Goal: Task Accomplishment & Management: Use online tool/utility

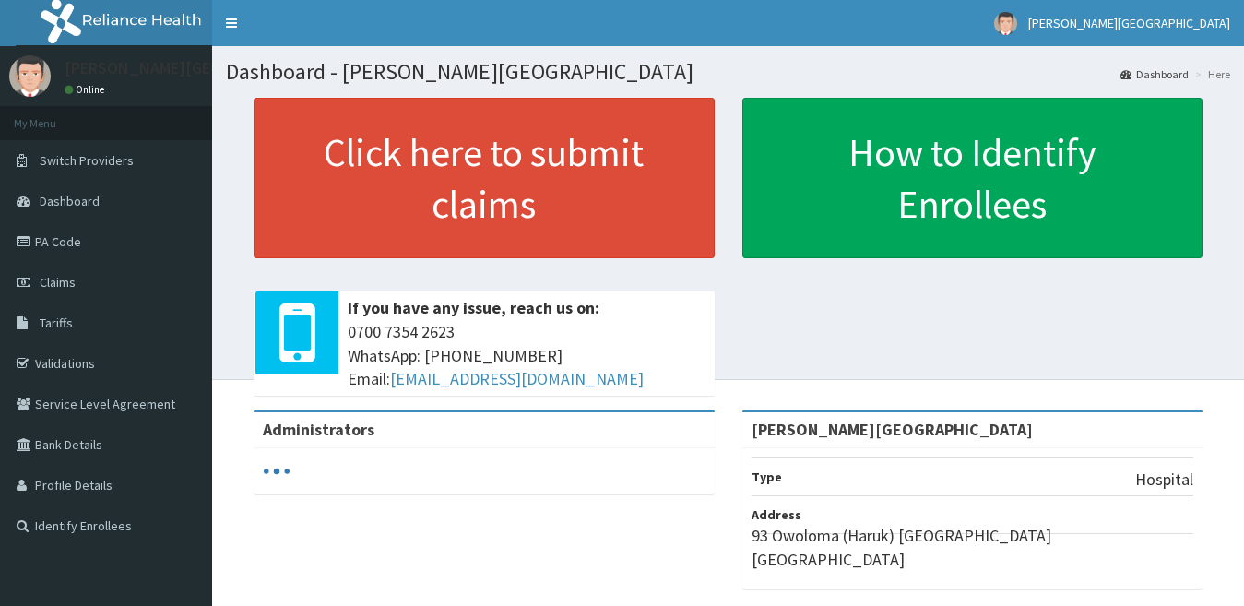
click at [74, 286] on span "Claims" at bounding box center [58, 282] width 36 height 17
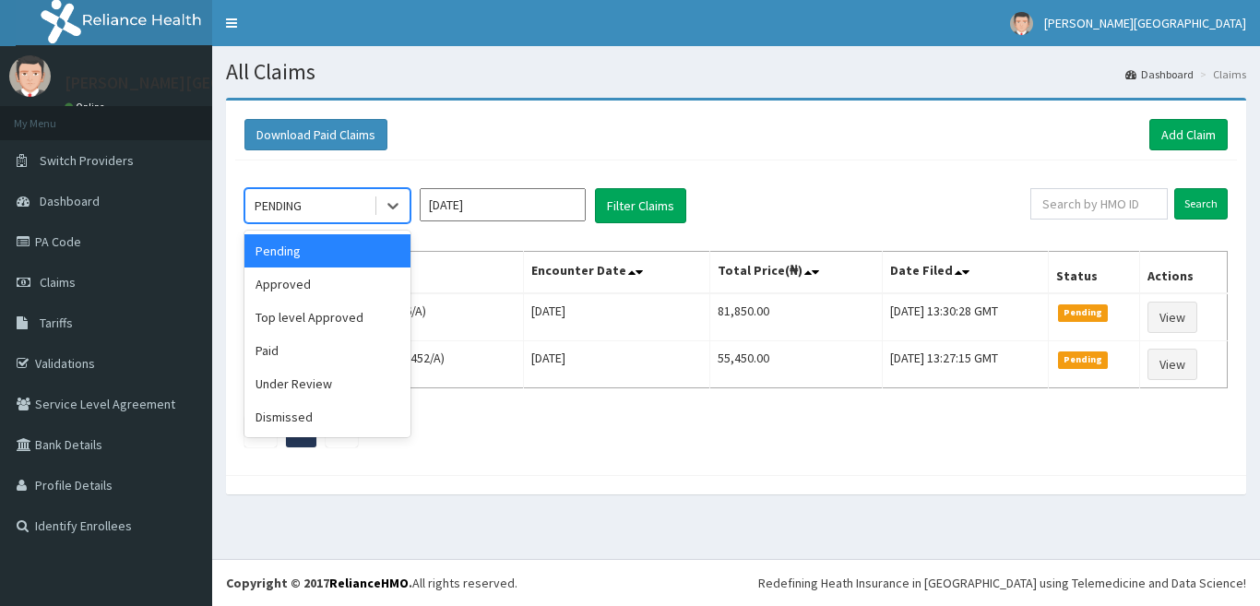
drag, startPoint x: 398, startPoint y: 197, endPoint x: 378, endPoint y: 257, distance: 63.0
click at [398, 210] on icon at bounding box center [393, 205] width 18 height 18
click at [375, 278] on div "Approved" at bounding box center [327, 283] width 166 height 33
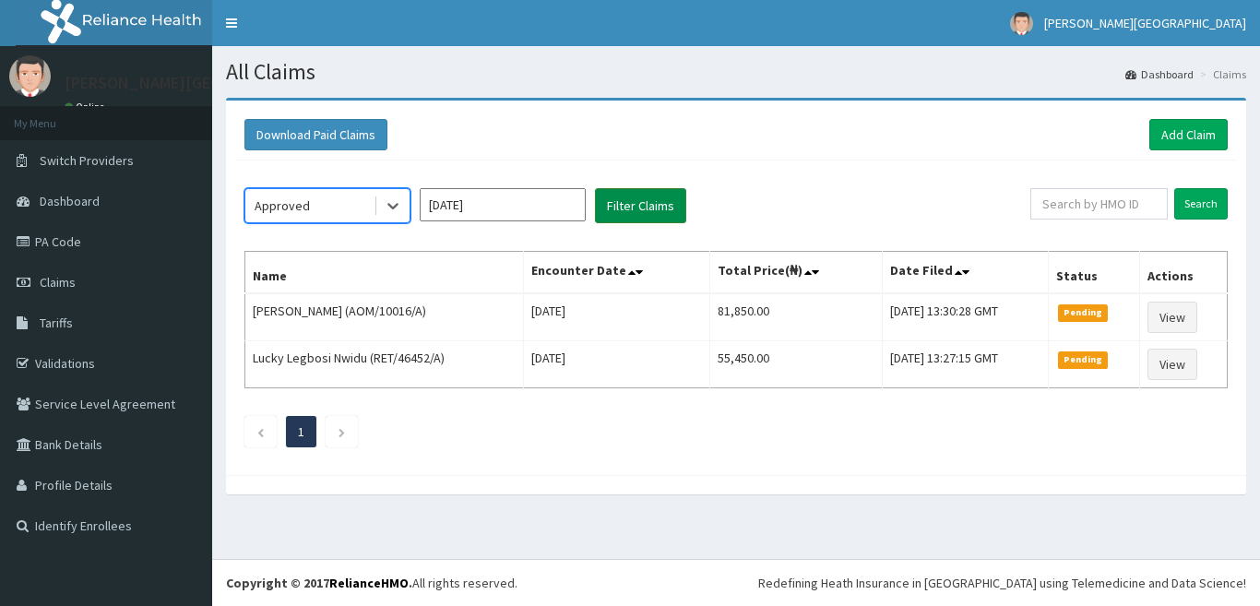
click at [619, 213] on button "Filter Claims" at bounding box center [640, 205] width 91 height 35
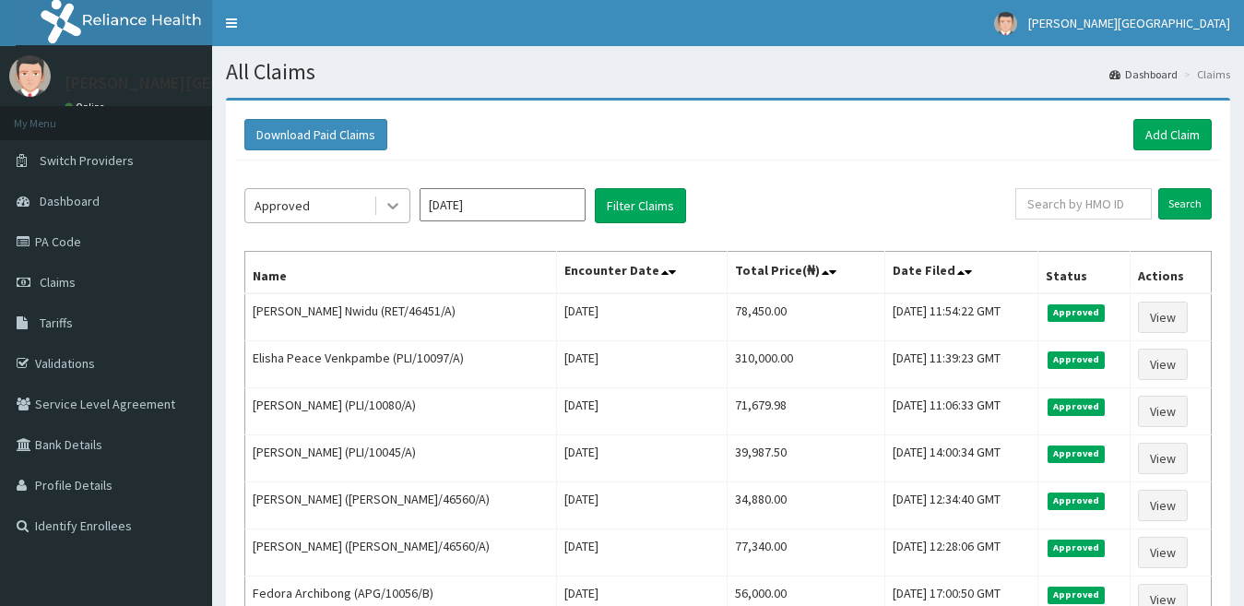
click at [402, 206] on div at bounding box center [392, 205] width 33 height 33
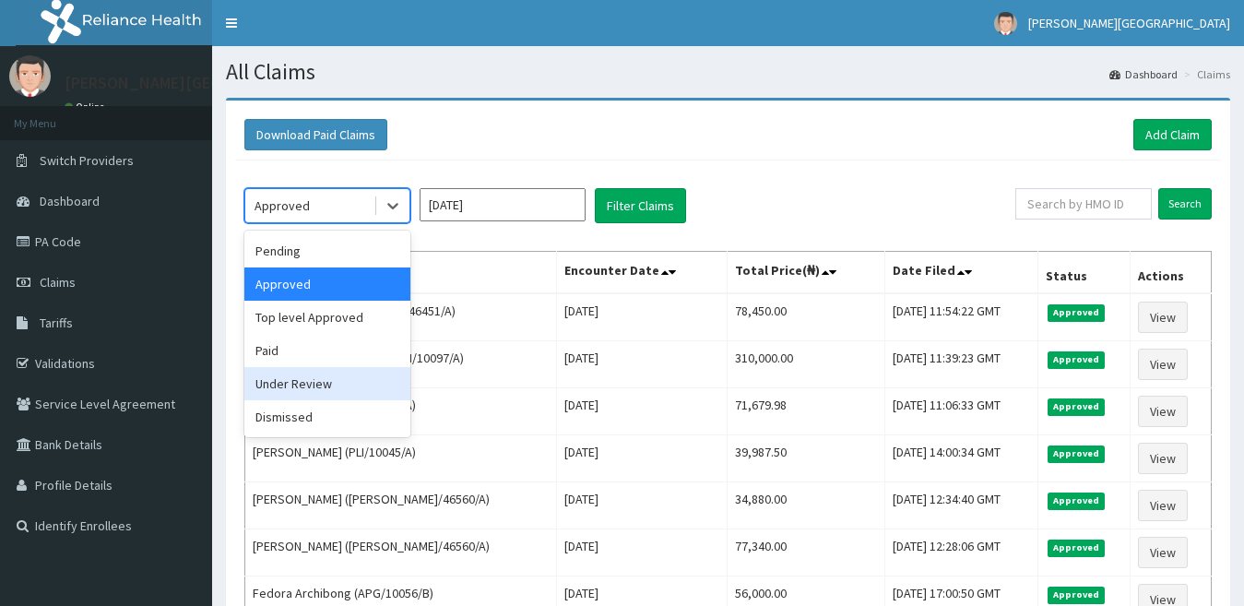
click at [353, 385] on div "Under Review" at bounding box center [327, 383] width 166 height 33
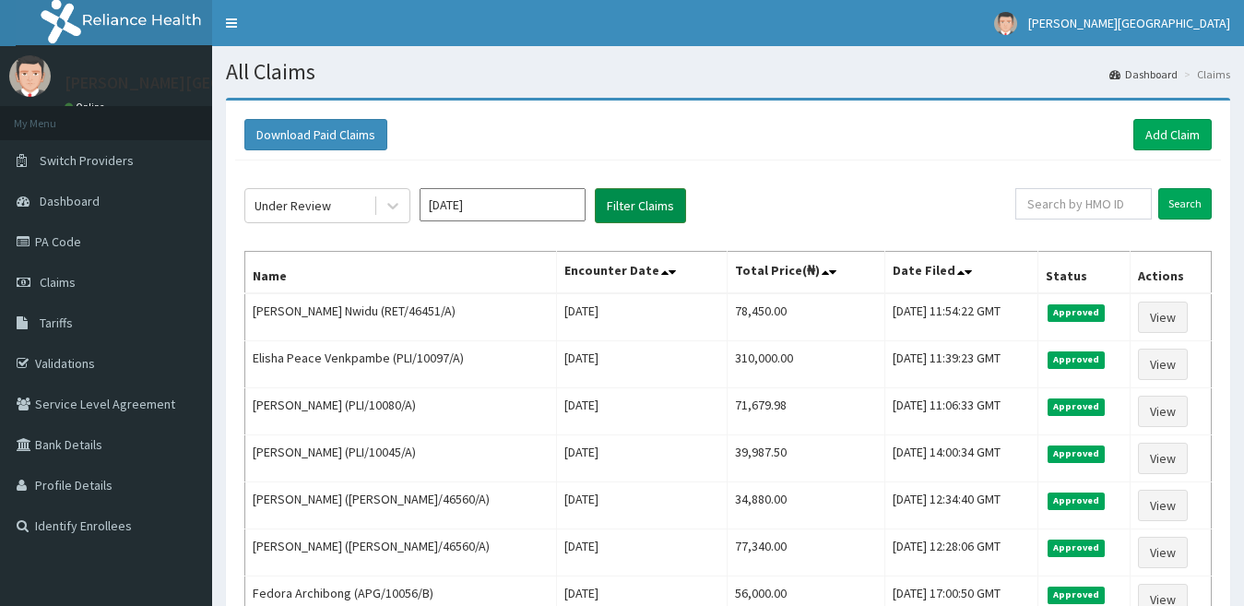
click at [626, 205] on button "Filter Claims" at bounding box center [640, 205] width 91 height 35
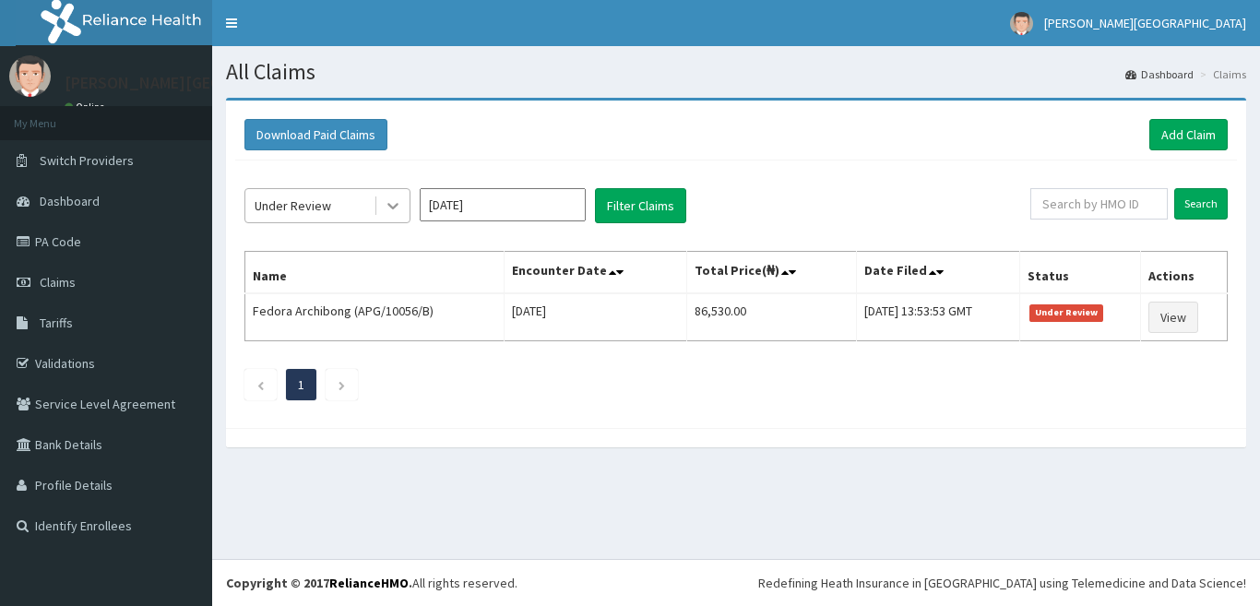
click at [388, 201] on icon at bounding box center [393, 205] width 18 height 18
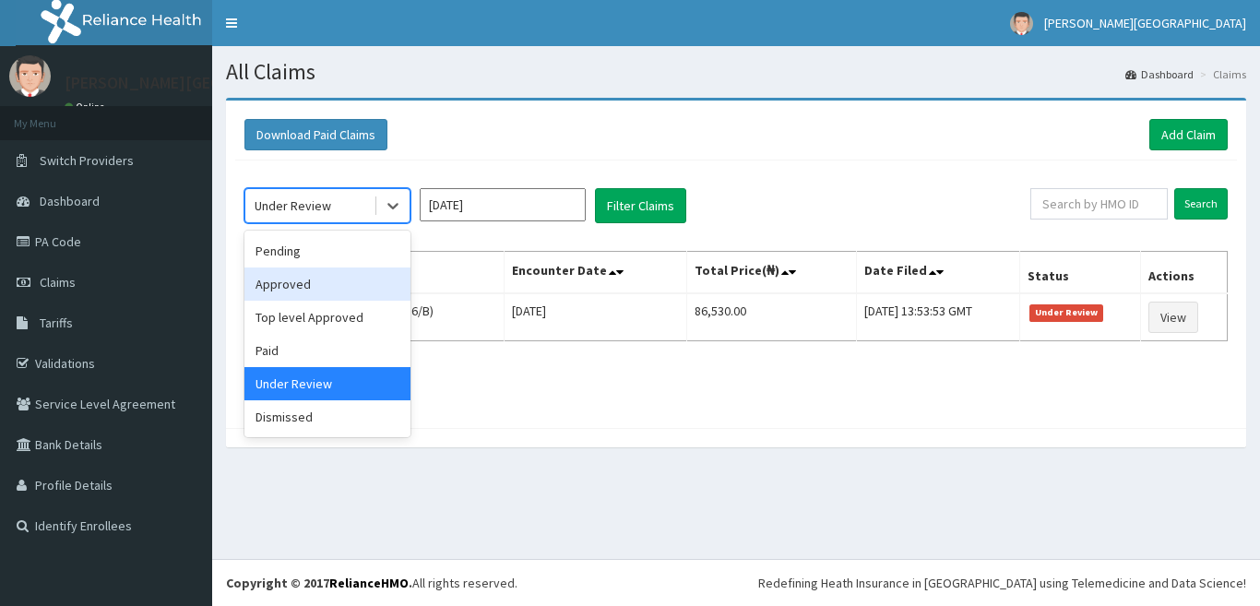
click at [365, 283] on div "Approved" at bounding box center [327, 283] width 166 height 33
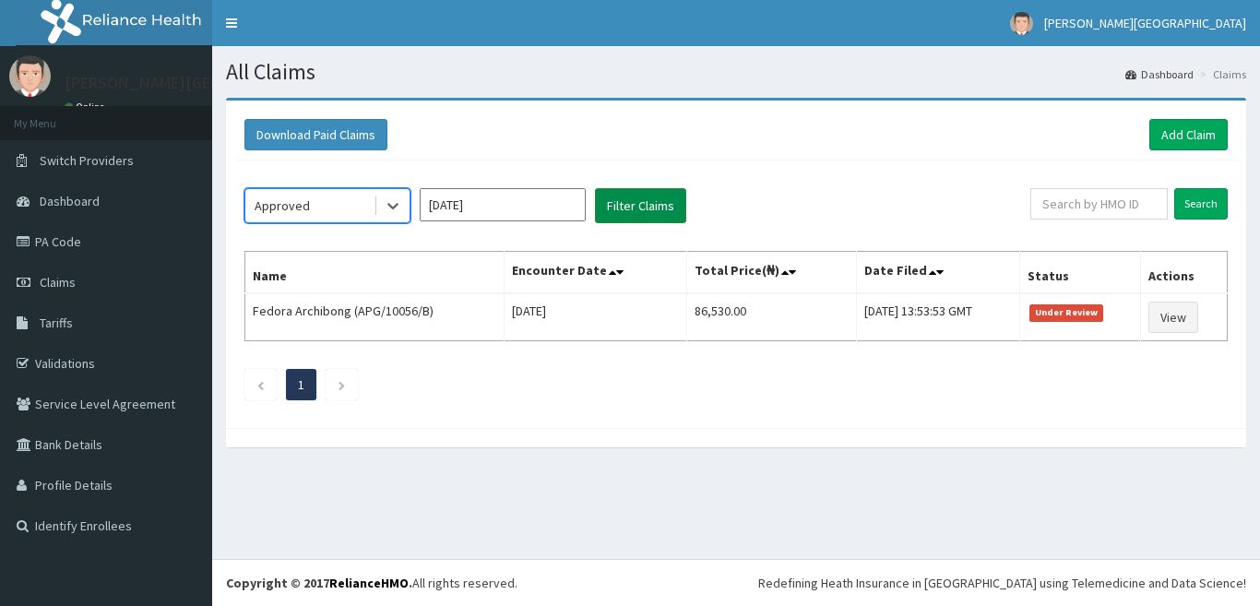
click at [620, 201] on button "Filter Claims" at bounding box center [640, 205] width 91 height 35
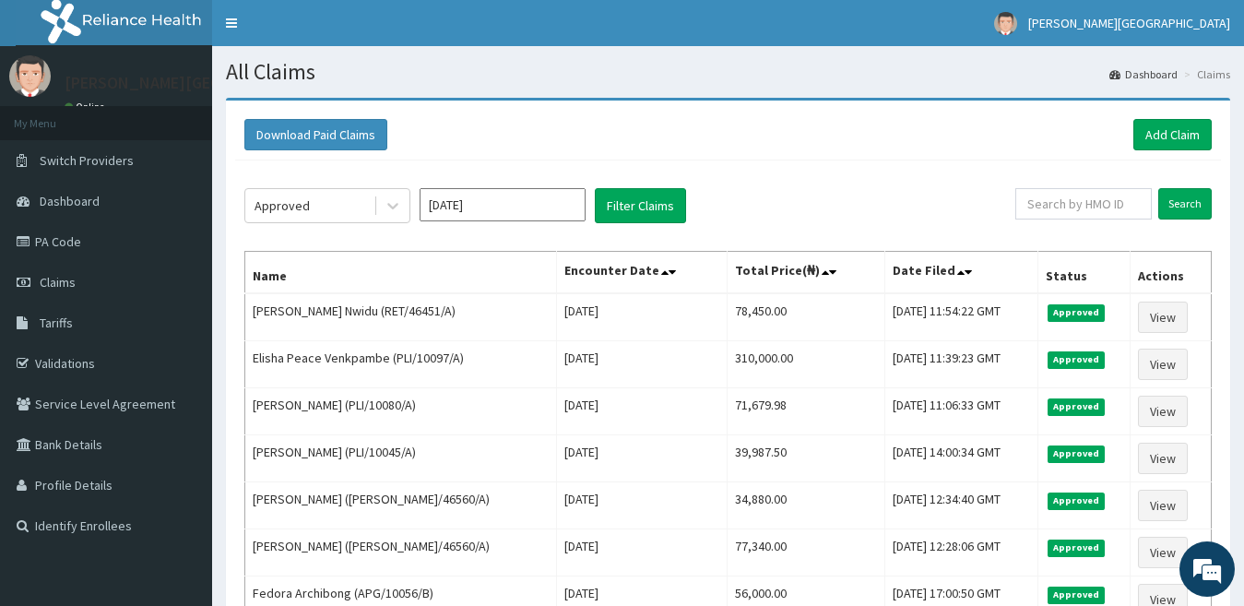
click at [78, 578] on aside "Bonita Hospital Online My Menu Switch Providers Dashboard PA Code Claims Tariff…" at bounding box center [106, 404] width 212 height 809
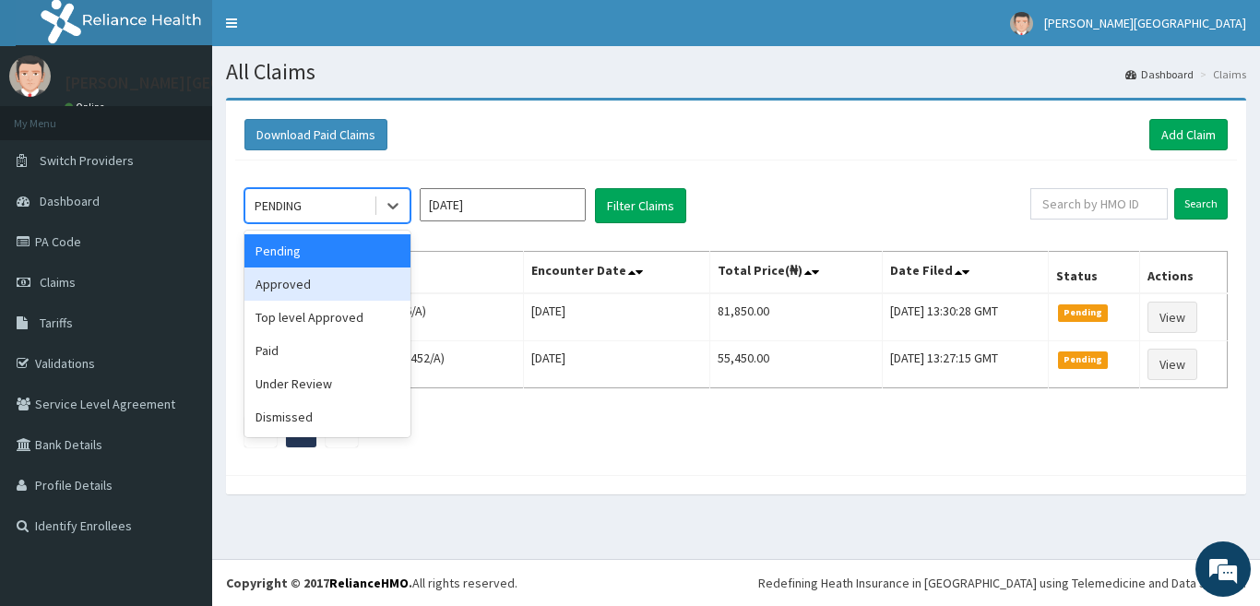
click at [380, 289] on div "Approved" at bounding box center [327, 283] width 166 height 33
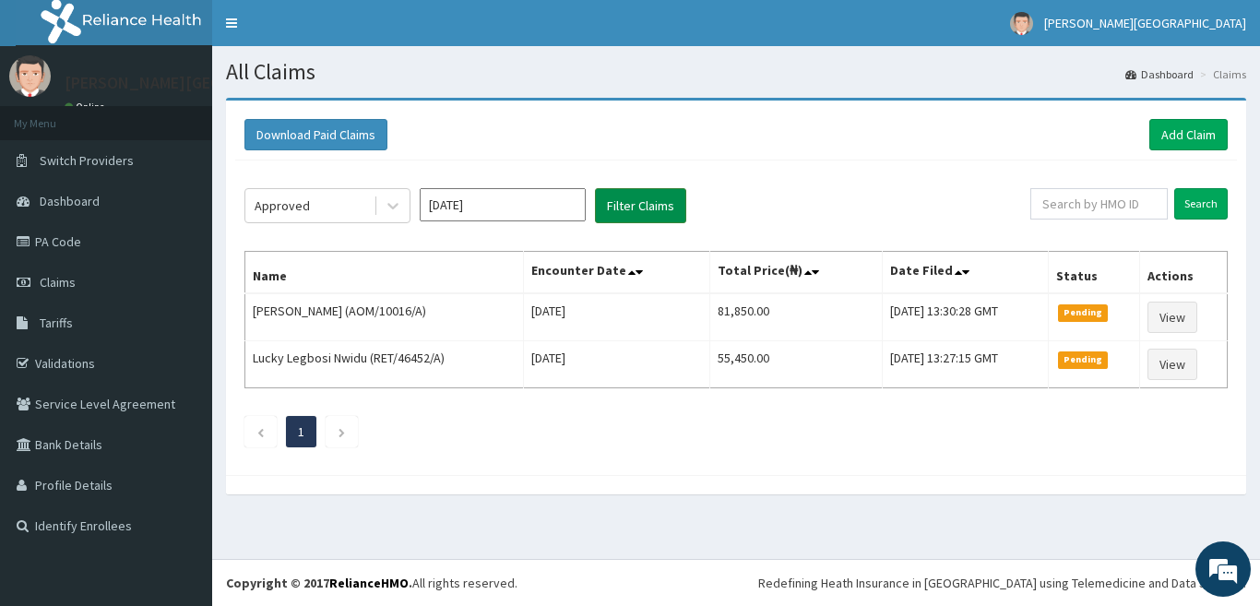
click at [626, 215] on button "Filter Claims" at bounding box center [640, 205] width 91 height 35
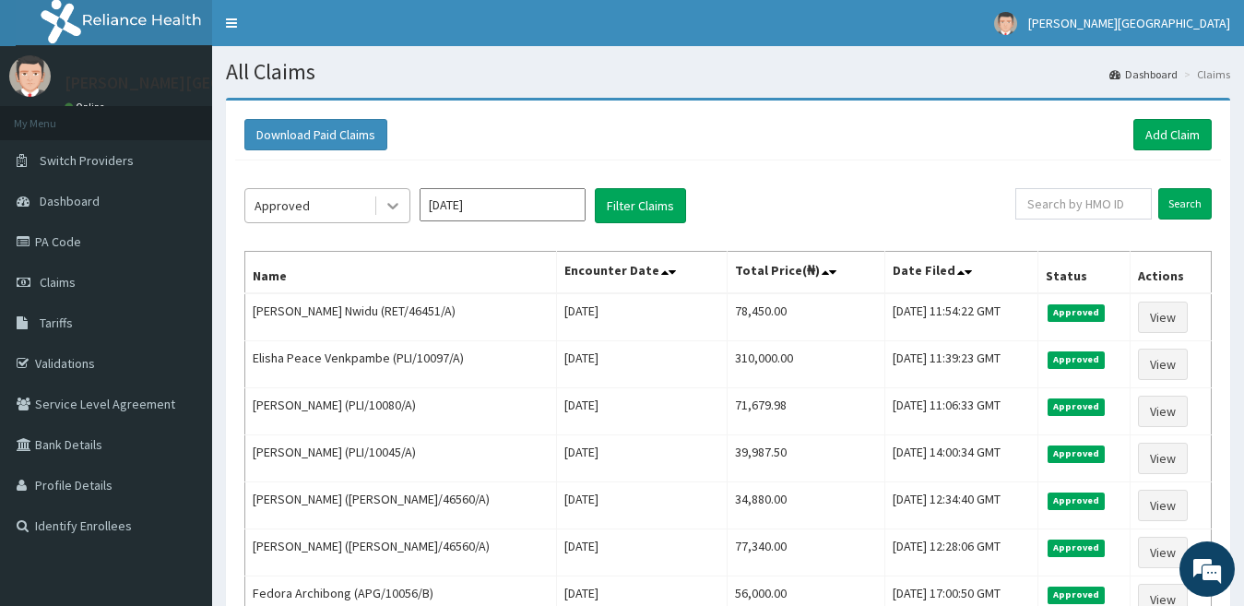
click at [402, 195] on div at bounding box center [392, 205] width 33 height 33
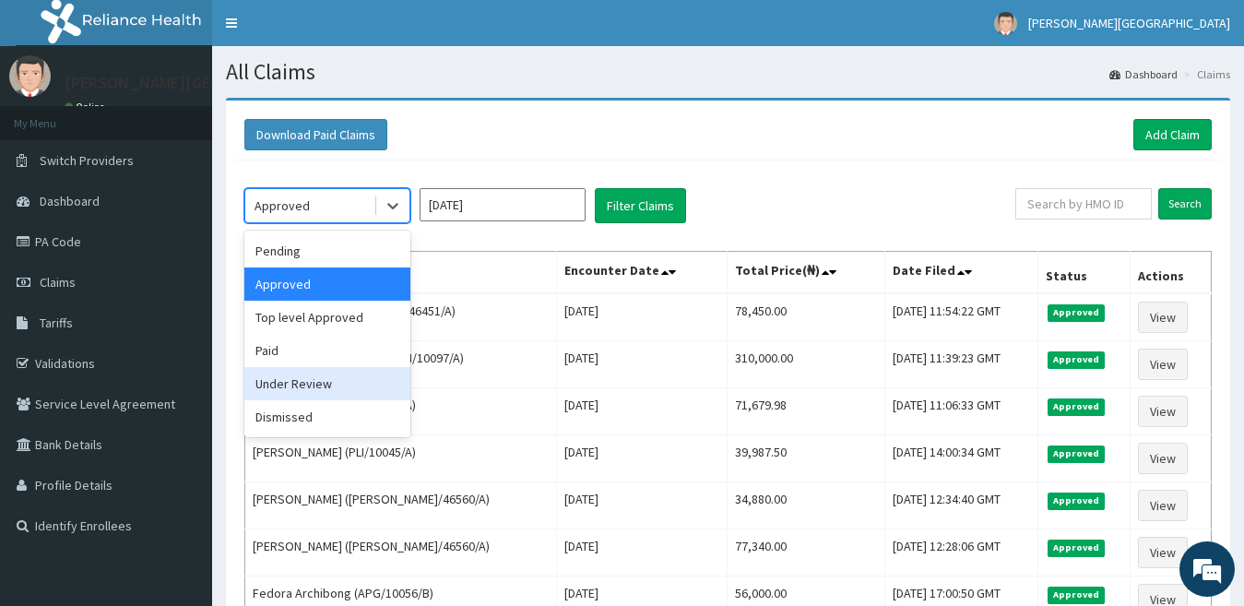
click at [381, 388] on div "Under Review" at bounding box center [327, 383] width 166 height 33
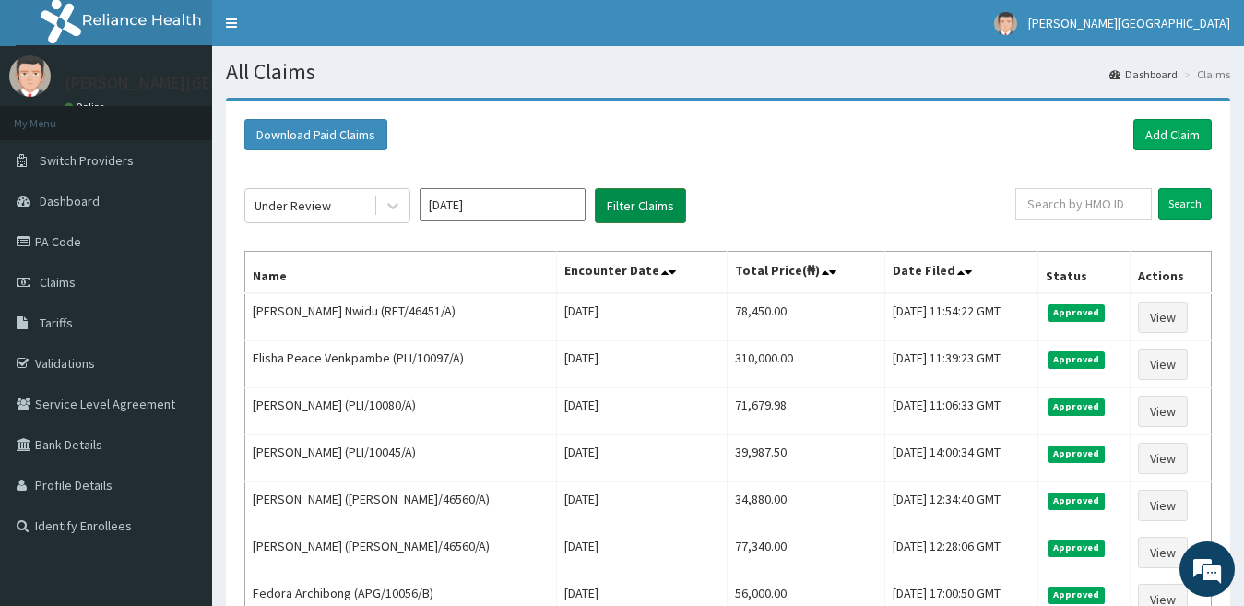
click at [641, 196] on button "Filter Claims" at bounding box center [640, 205] width 91 height 35
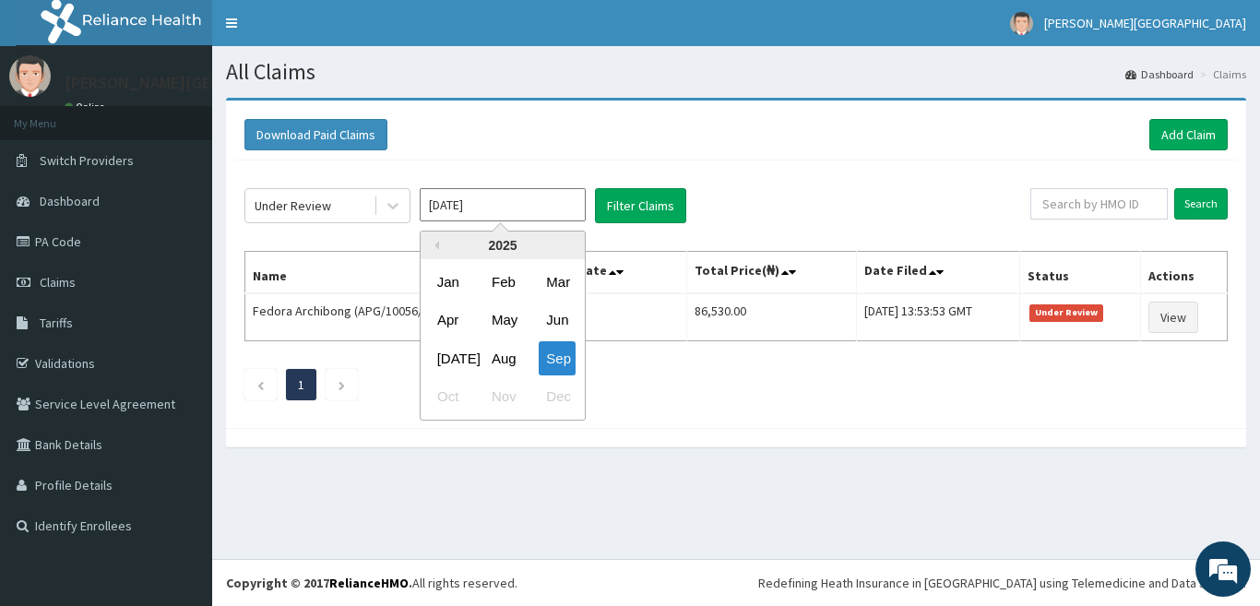
click at [462, 201] on input "[DATE]" at bounding box center [503, 204] width 166 height 33
click at [488, 360] on div "Aug" at bounding box center [502, 358] width 37 height 34
type input "Aug 2025"
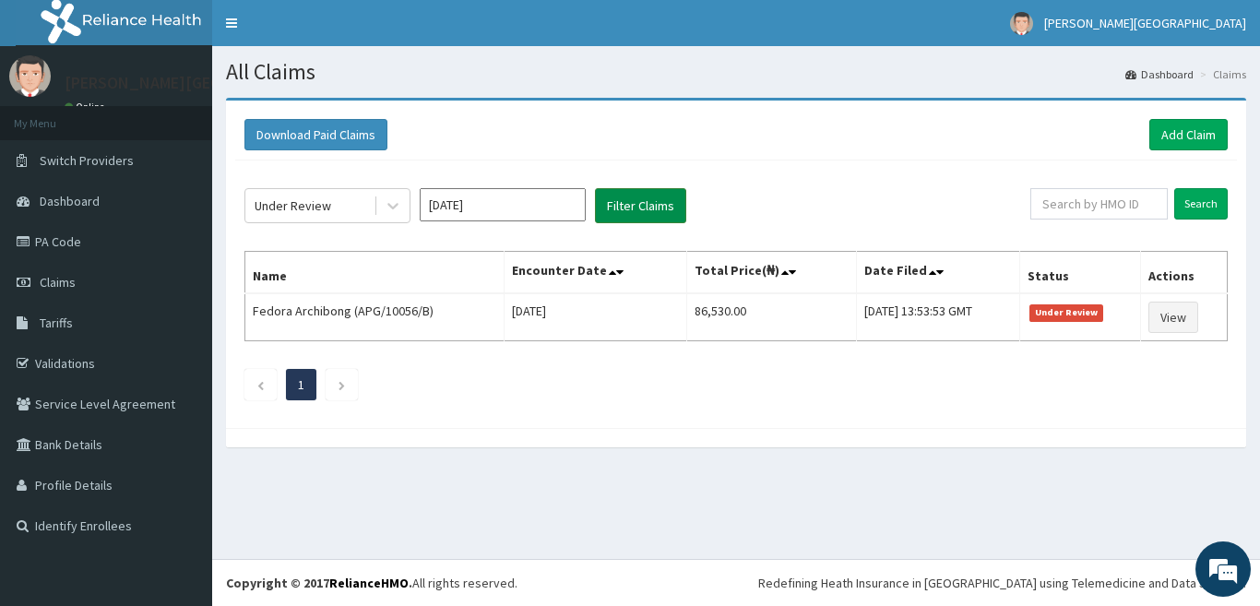
click at [655, 219] on button "Filter Claims" at bounding box center [640, 205] width 91 height 35
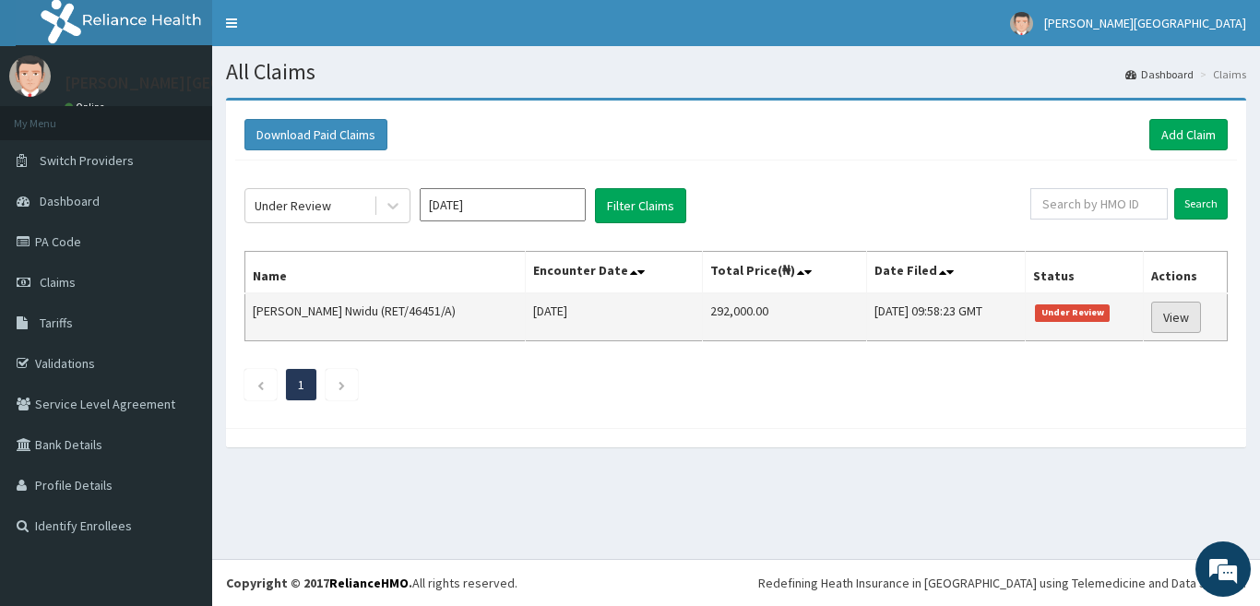
click at [1158, 322] on link "View" at bounding box center [1176, 317] width 50 height 31
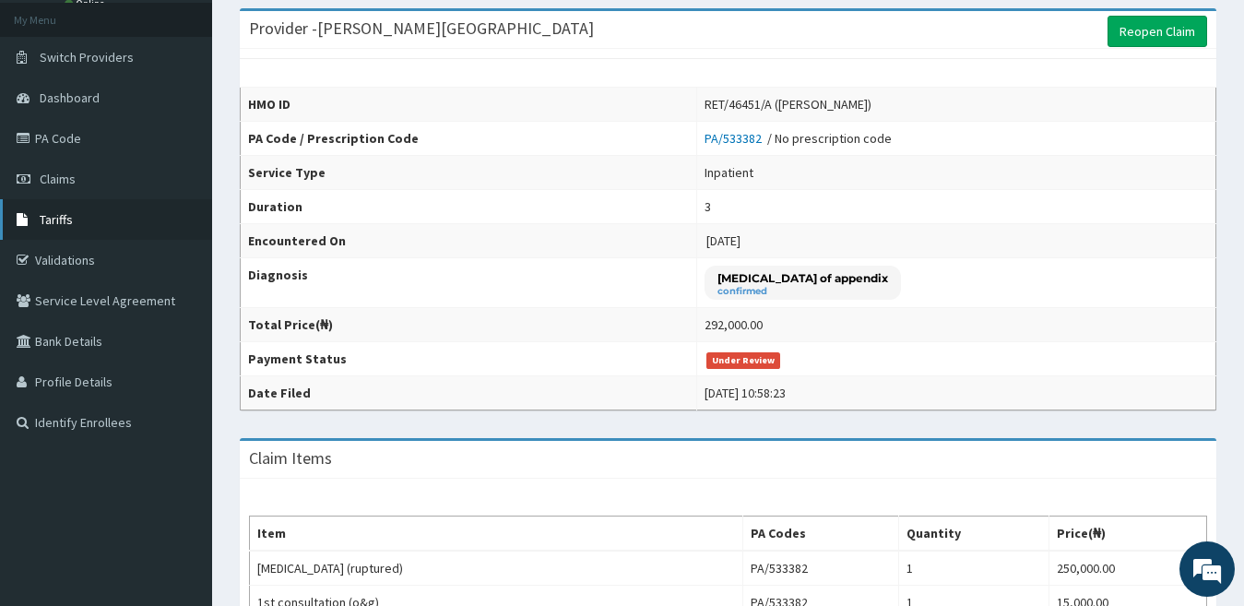
scroll to position [103, 0]
click at [76, 168] on link "Claims" at bounding box center [106, 179] width 212 height 41
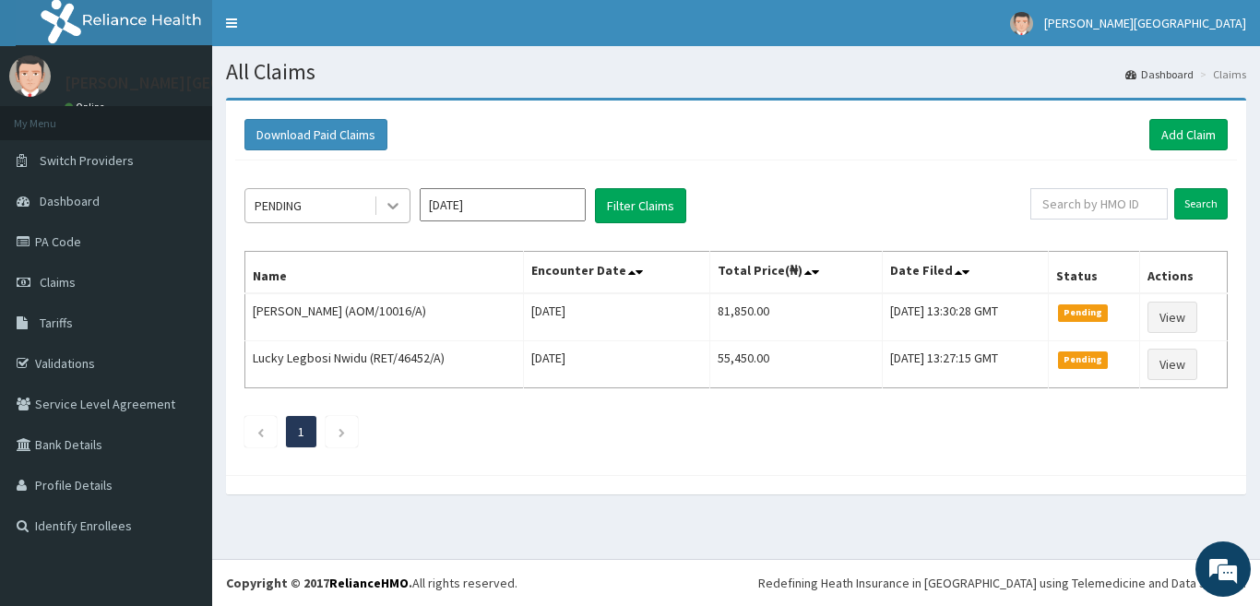
click at [385, 206] on icon at bounding box center [393, 205] width 18 height 18
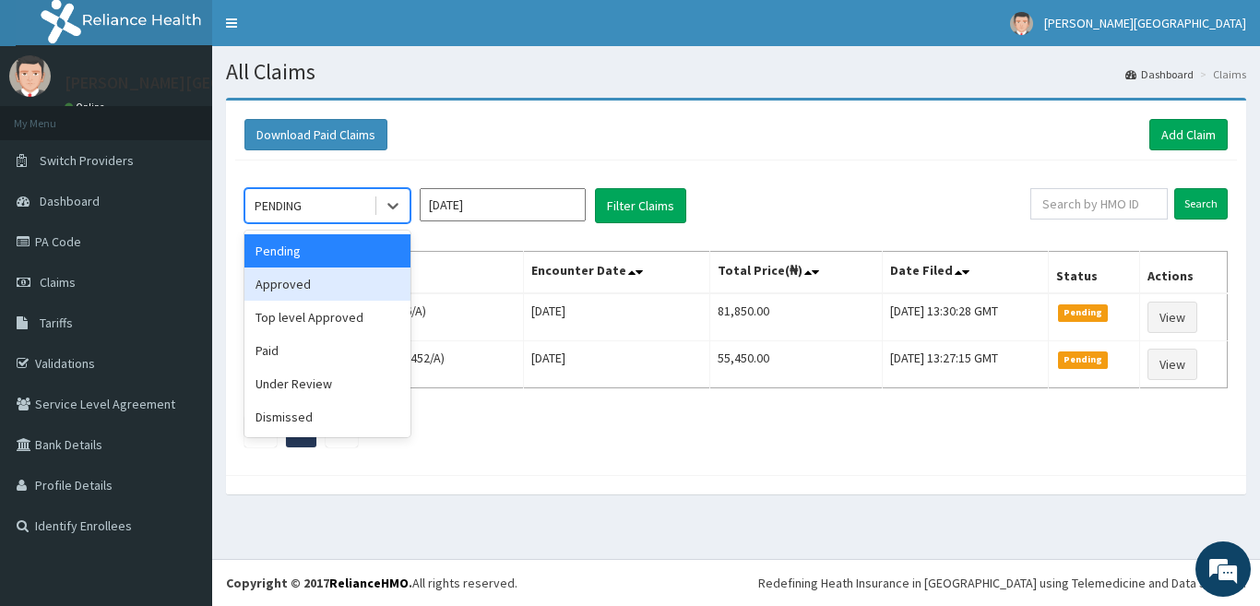
click at [359, 291] on div "Approved" at bounding box center [327, 283] width 166 height 33
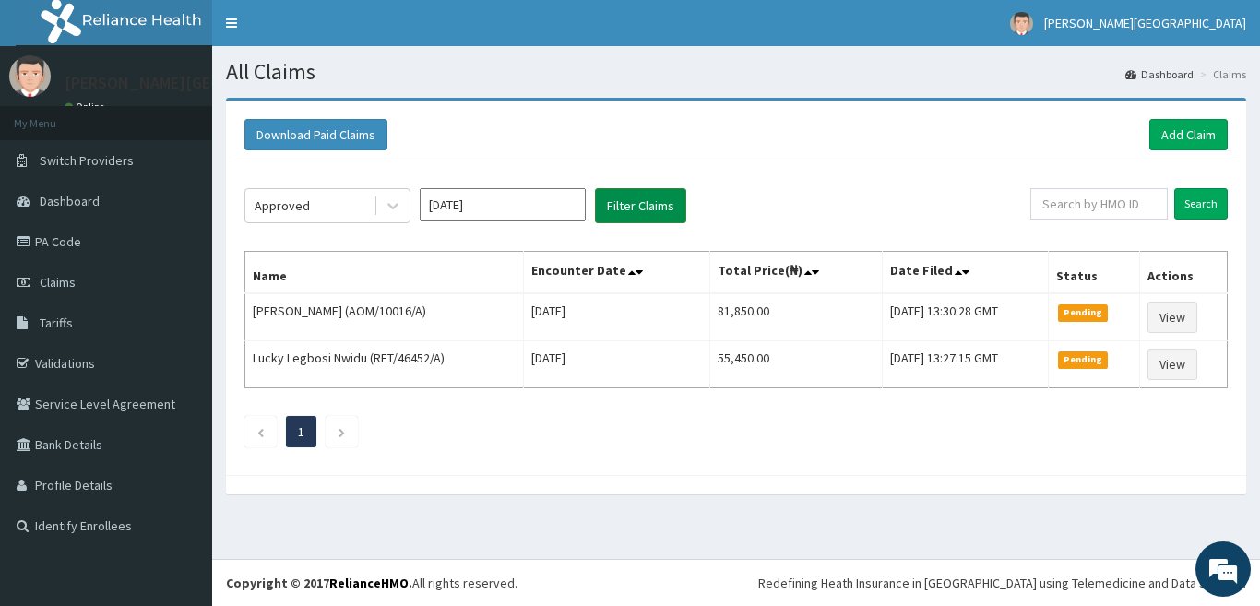
click at [645, 205] on button "Filter Claims" at bounding box center [640, 205] width 91 height 35
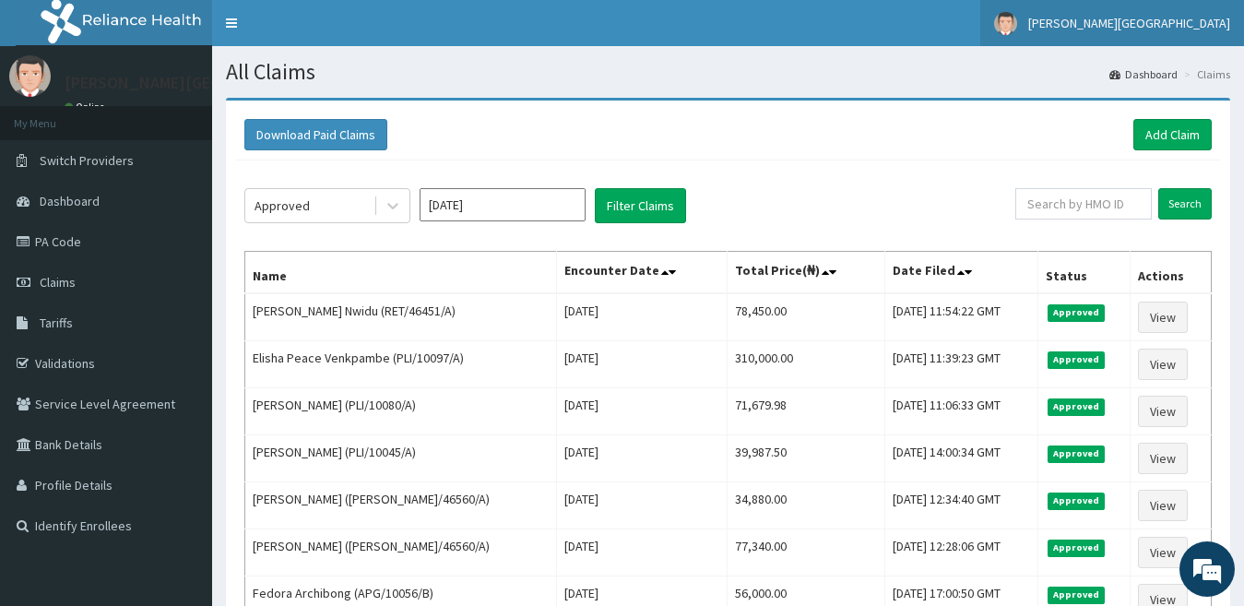
click at [1170, 26] on span "[PERSON_NAME][GEOGRAPHIC_DATA]" at bounding box center [1129, 23] width 202 height 17
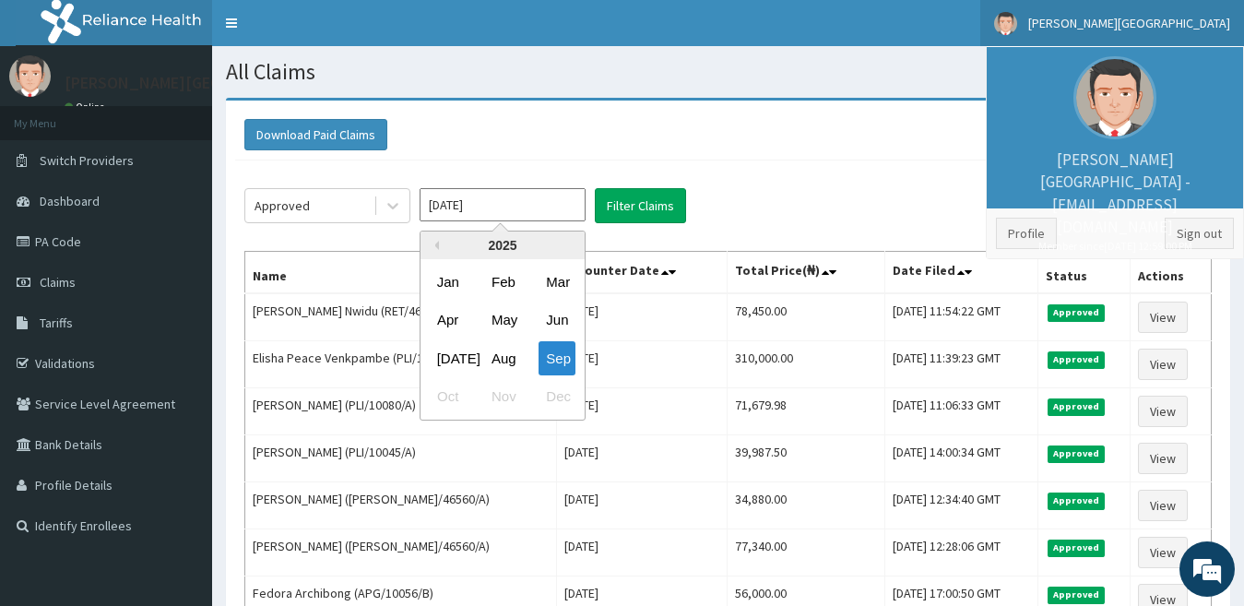
click at [502, 210] on input "Sep 2025" at bounding box center [503, 204] width 166 height 33
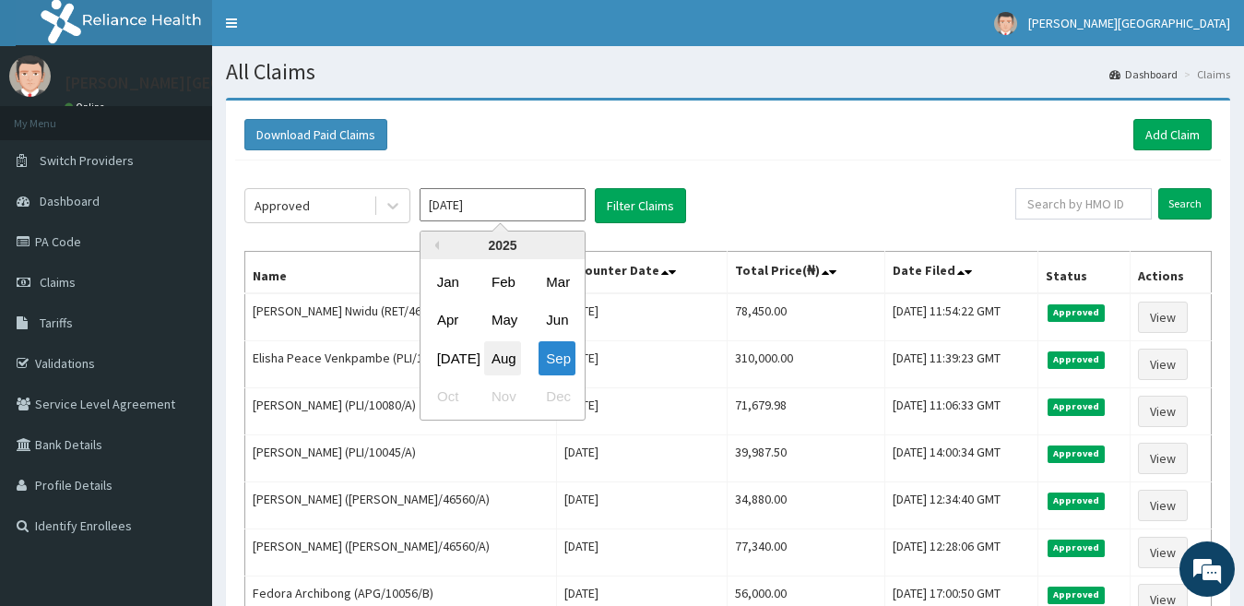
click at [502, 362] on div "Aug" at bounding box center [502, 358] width 37 height 34
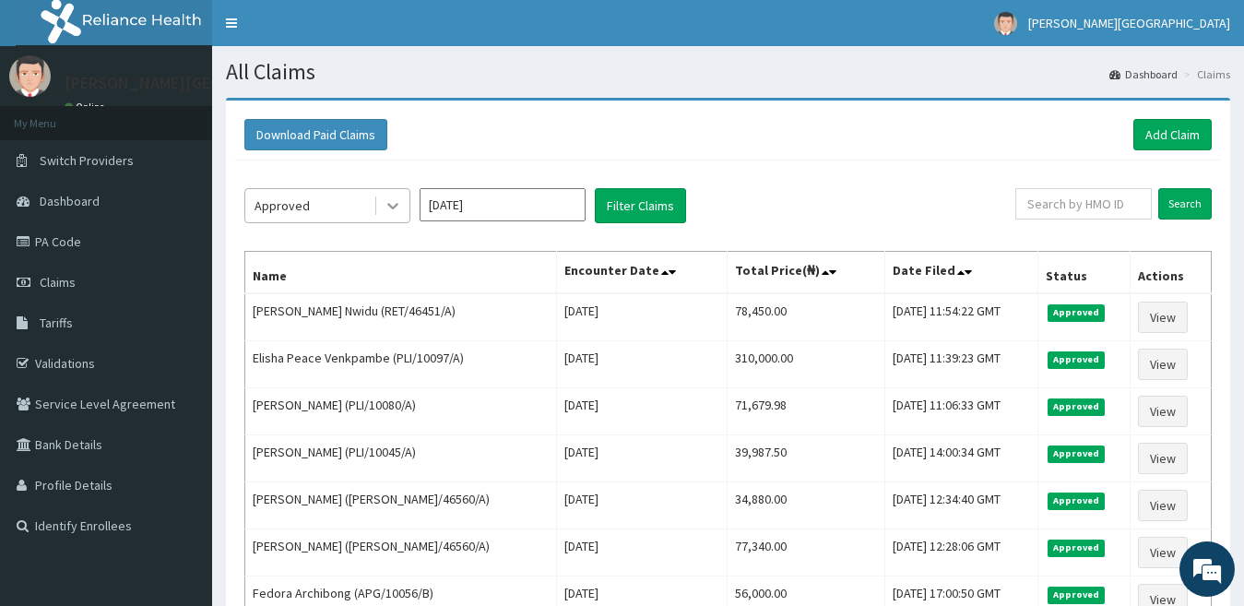
click at [385, 207] on icon at bounding box center [393, 205] width 18 height 18
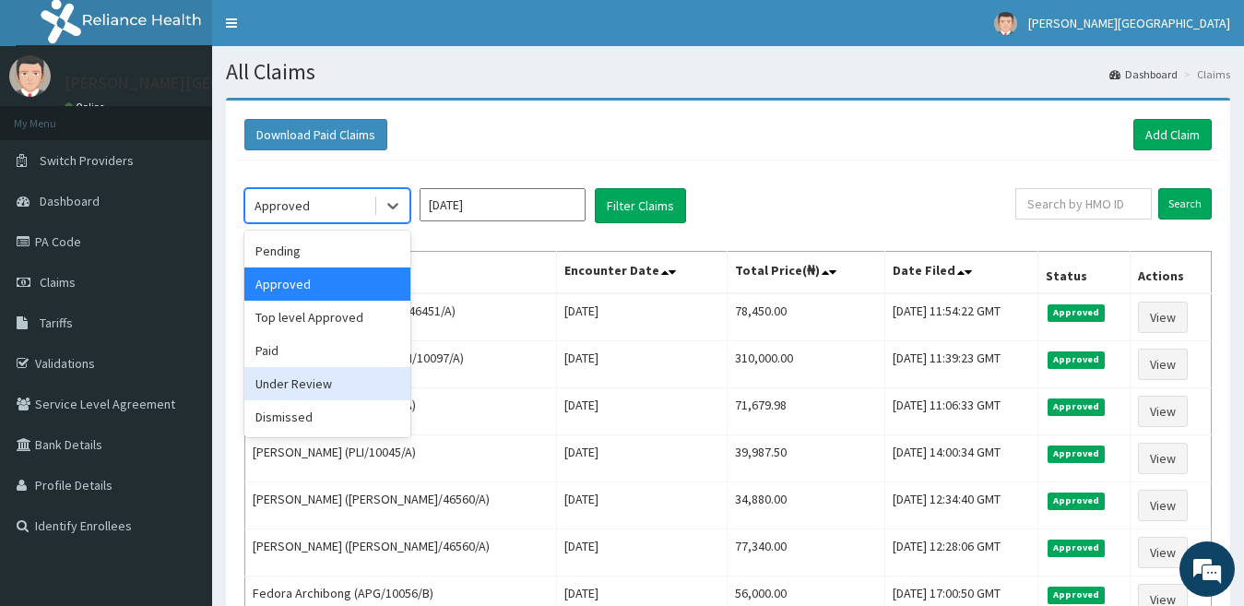
click at [361, 382] on div "Under Review" at bounding box center [327, 383] width 166 height 33
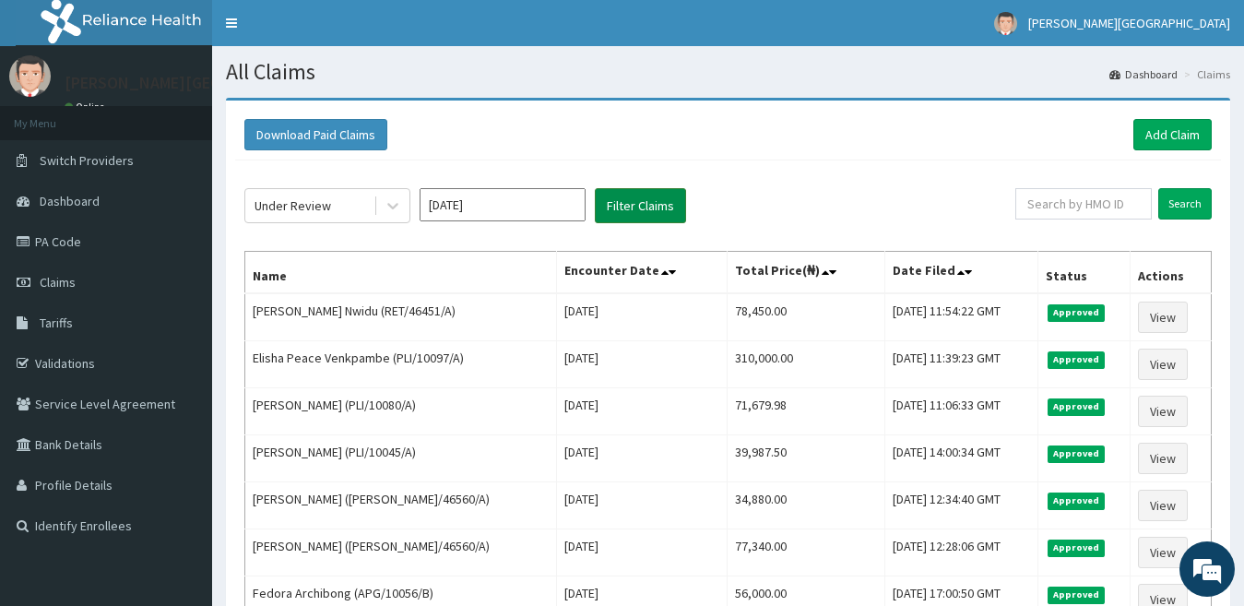
click at [653, 204] on button "Filter Claims" at bounding box center [640, 205] width 91 height 35
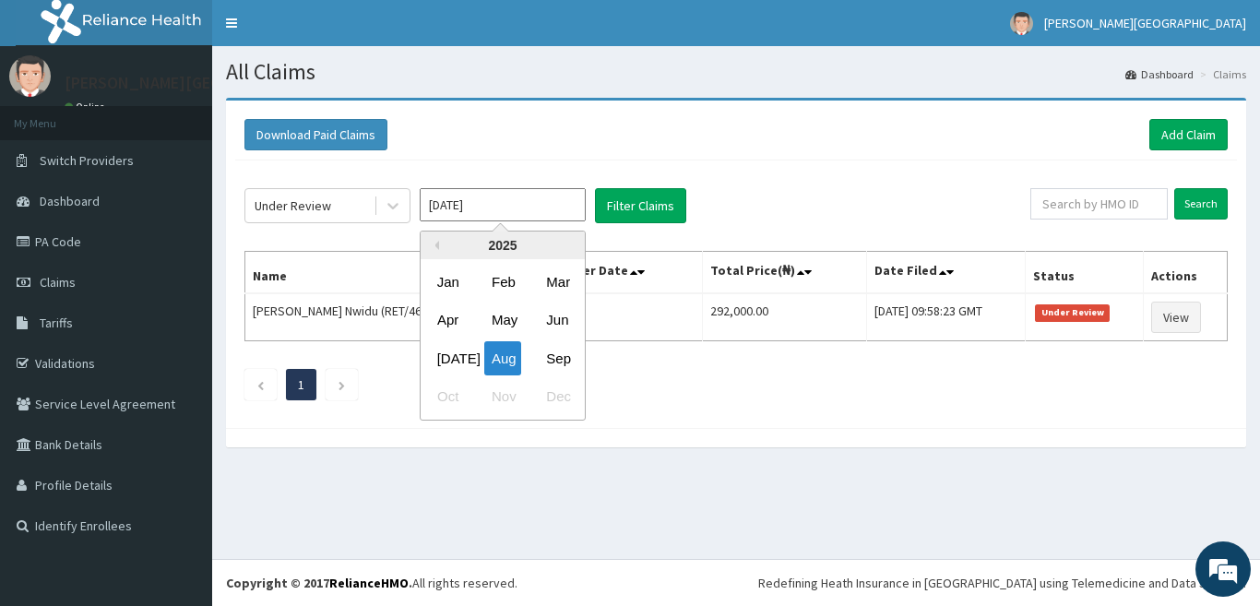
click at [499, 210] on input "Aug 2025" at bounding box center [503, 204] width 166 height 33
click at [565, 350] on div "Sep" at bounding box center [557, 358] width 37 height 34
type input "[DATE]"
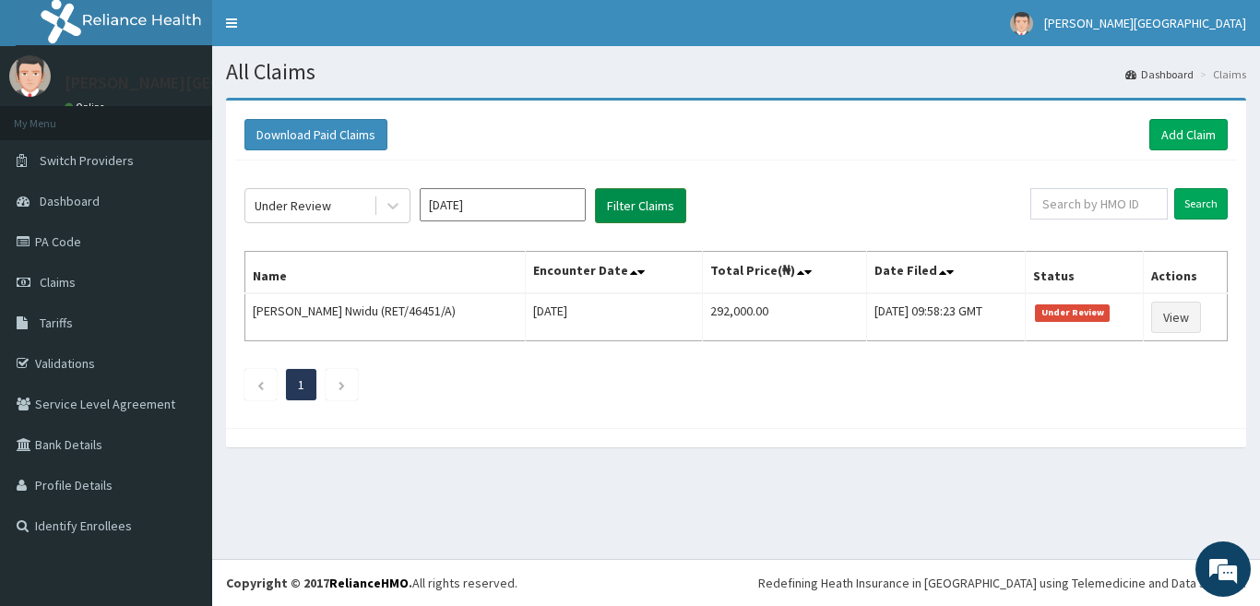
click at [628, 212] on button "Filter Claims" at bounding box center [640, 205] width 91 height 35
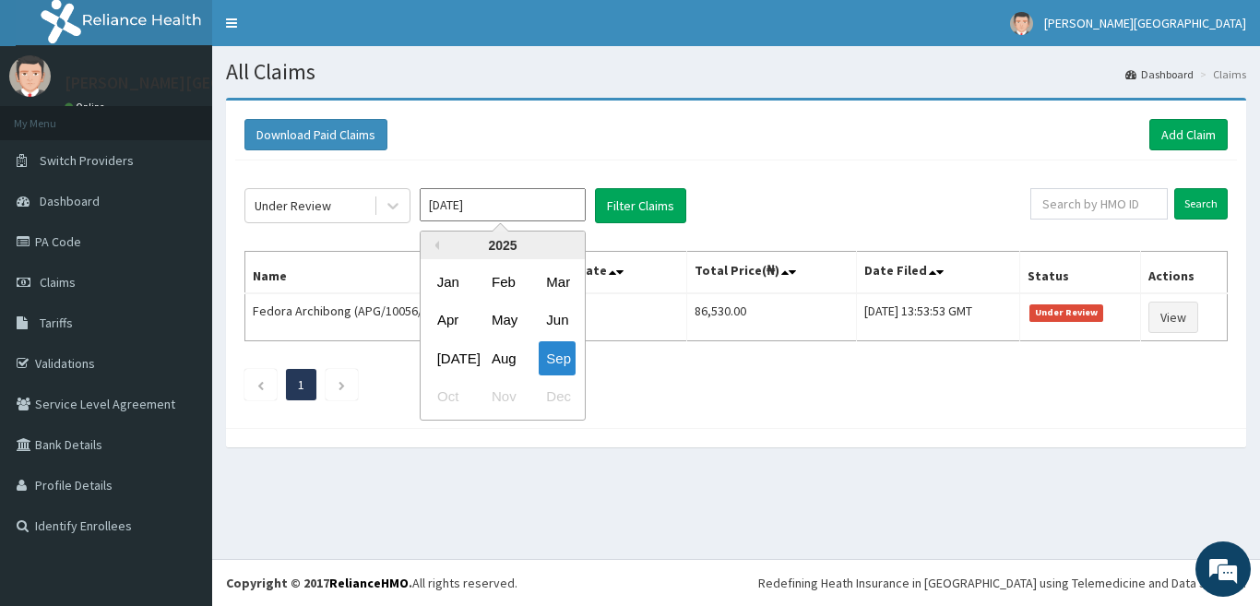
click at [487, 195] on input "[DATE]" at bounding box center [503, 204] width 166 height 33
click at [555, 355] on div "Sep" at bounding box center [557, 358] width 37 height 34
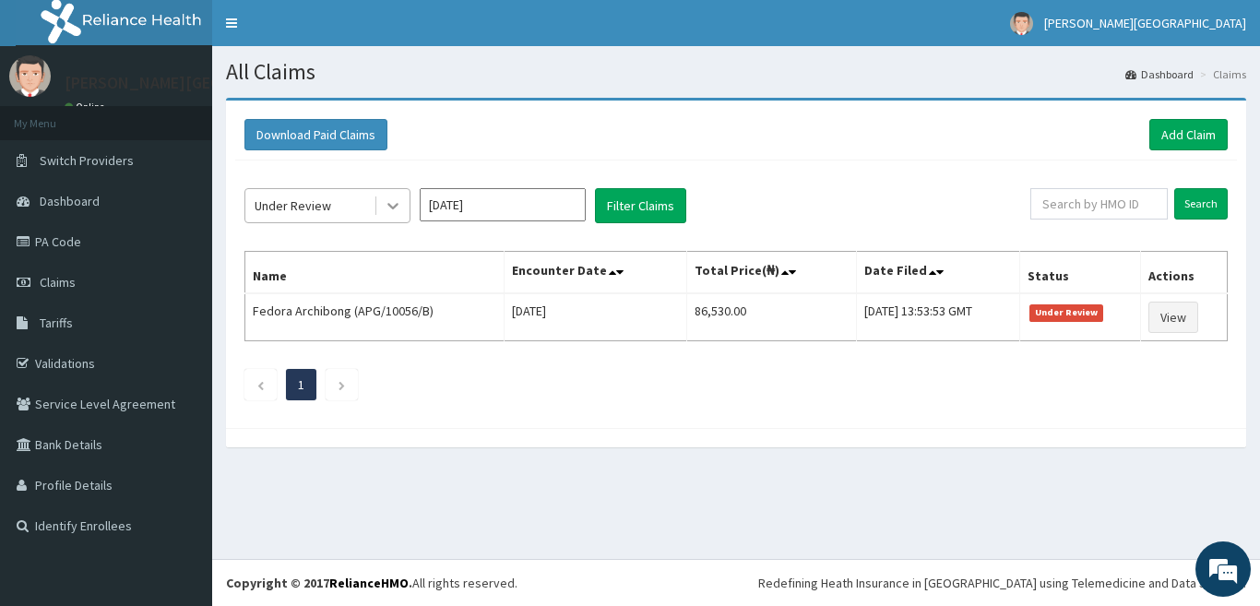
click at [398, 204] on icon at bounding box center [392, 207] width 11 height 6
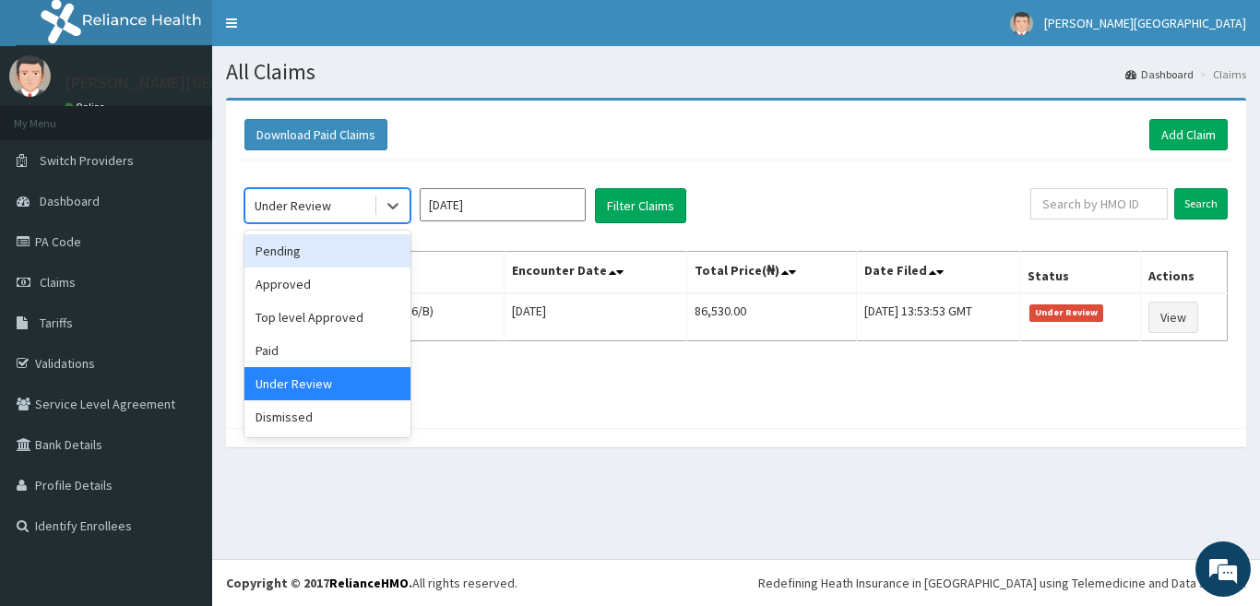
click at [391, 238] on div "Pending" at bounding box center [327, 250] width 166 height 33
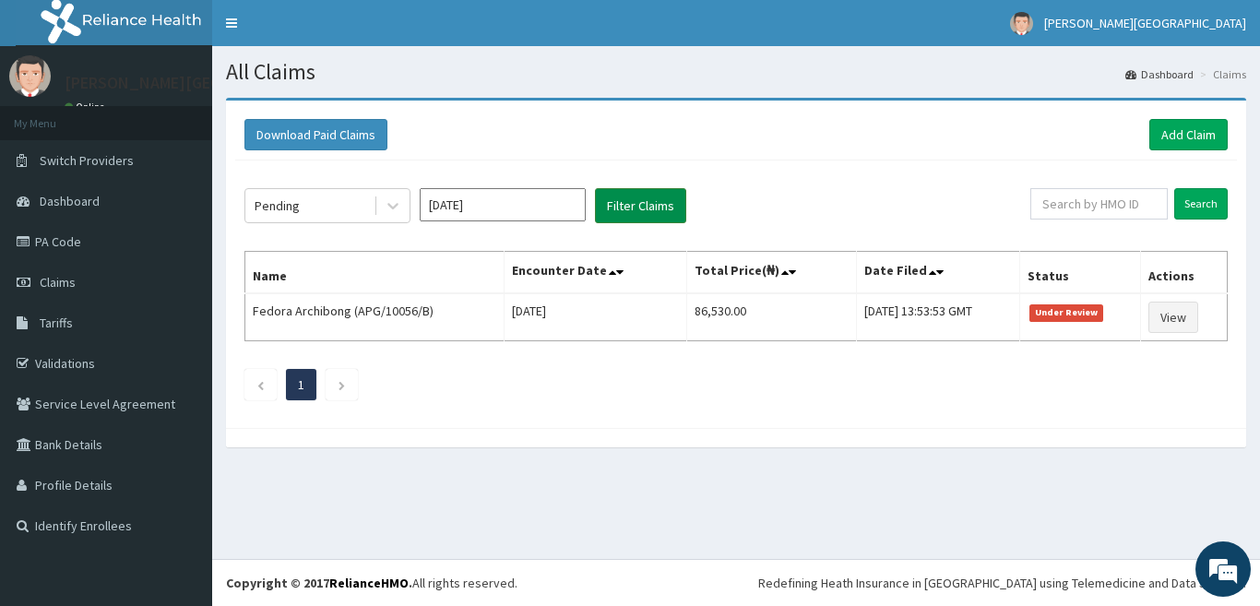
click at [658, 203] on button "Filter Claims" at bounding box center [640, 205] width 91 height 35
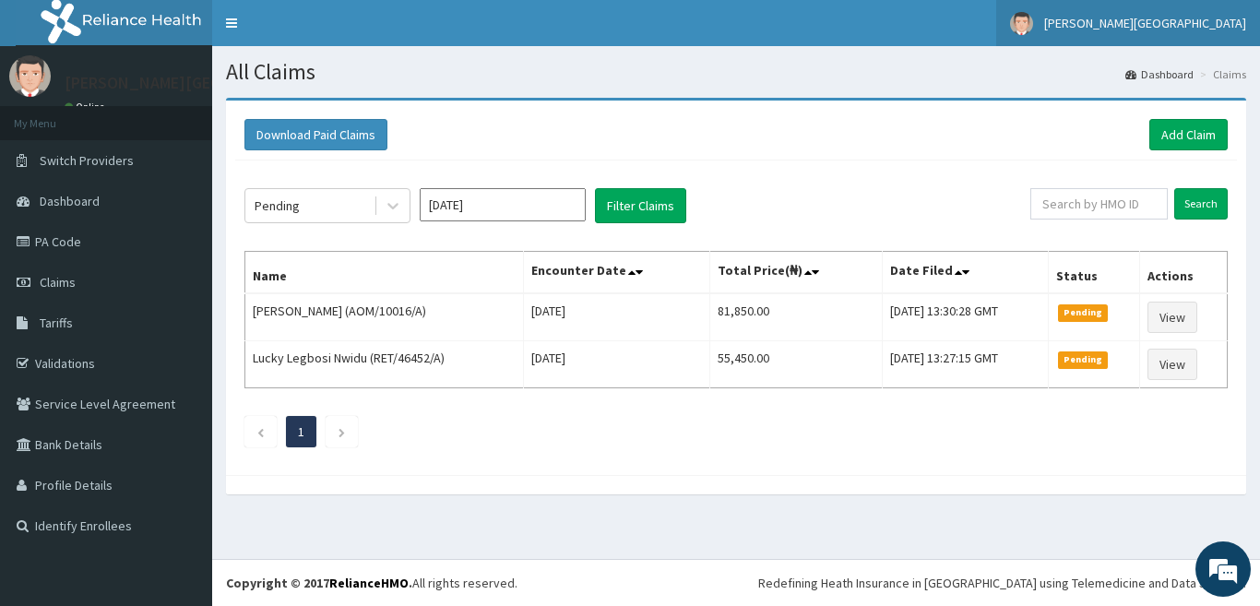
click at [1200, 36] on link "Bonita Hospital" at bounding box center [1128, 23] width 264 height 46
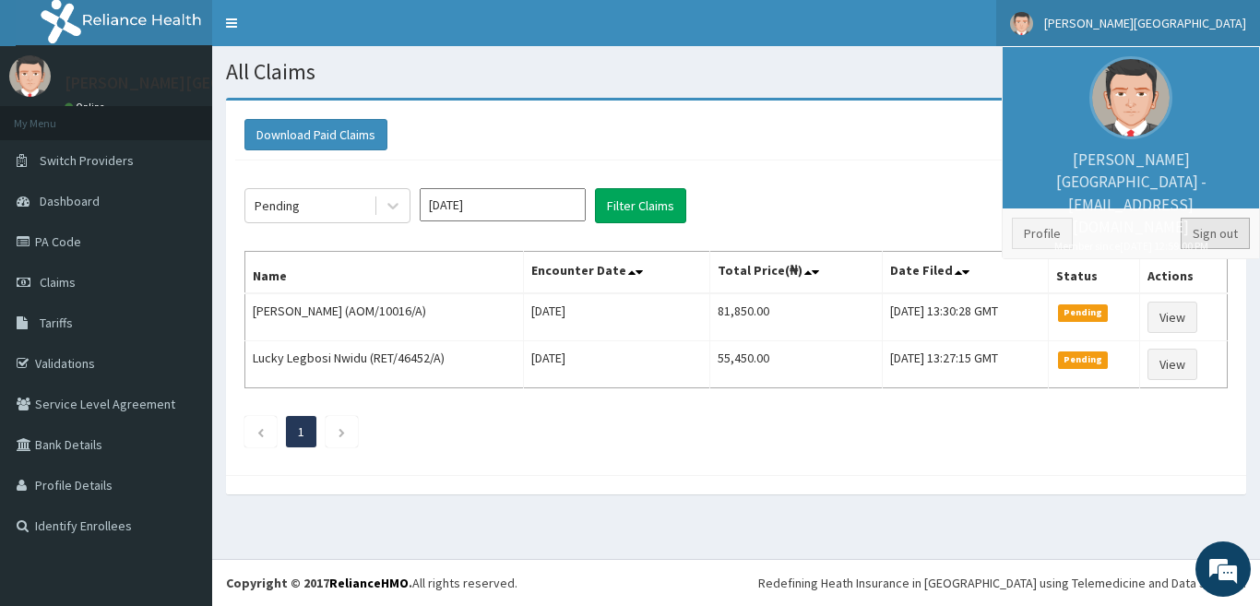
click at [1218, 224] on link "Sign out" at bounding box center [1215, 233] width 69 height 31
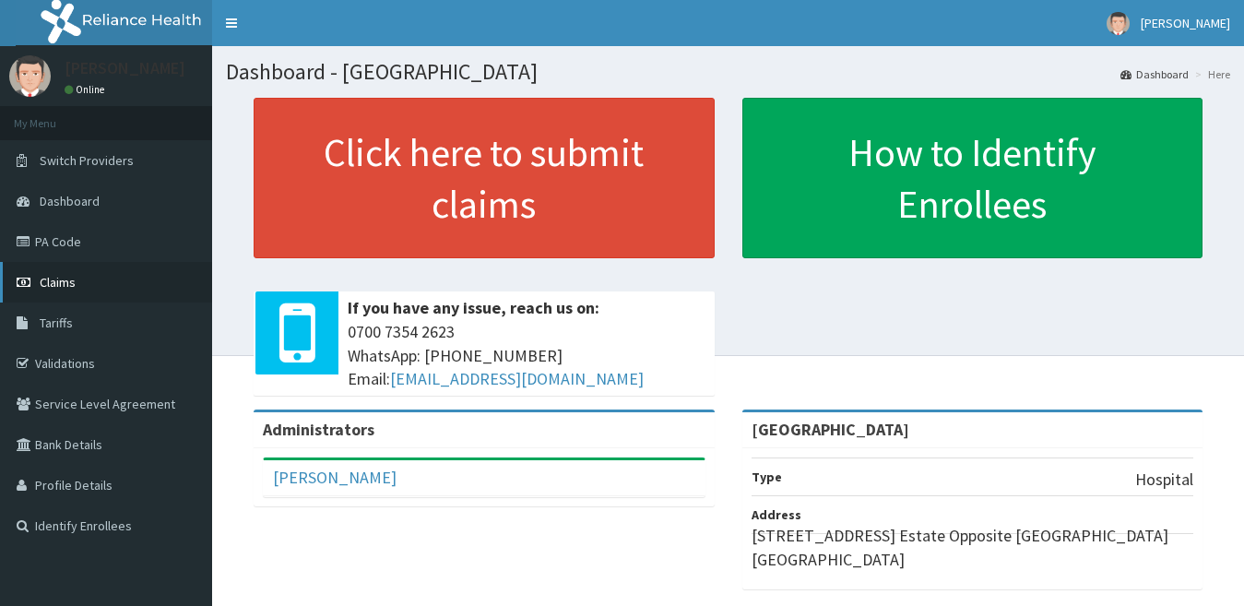
click at [157, 295] on link "Claims" at bounding box center [106, 282] width 212 height 41
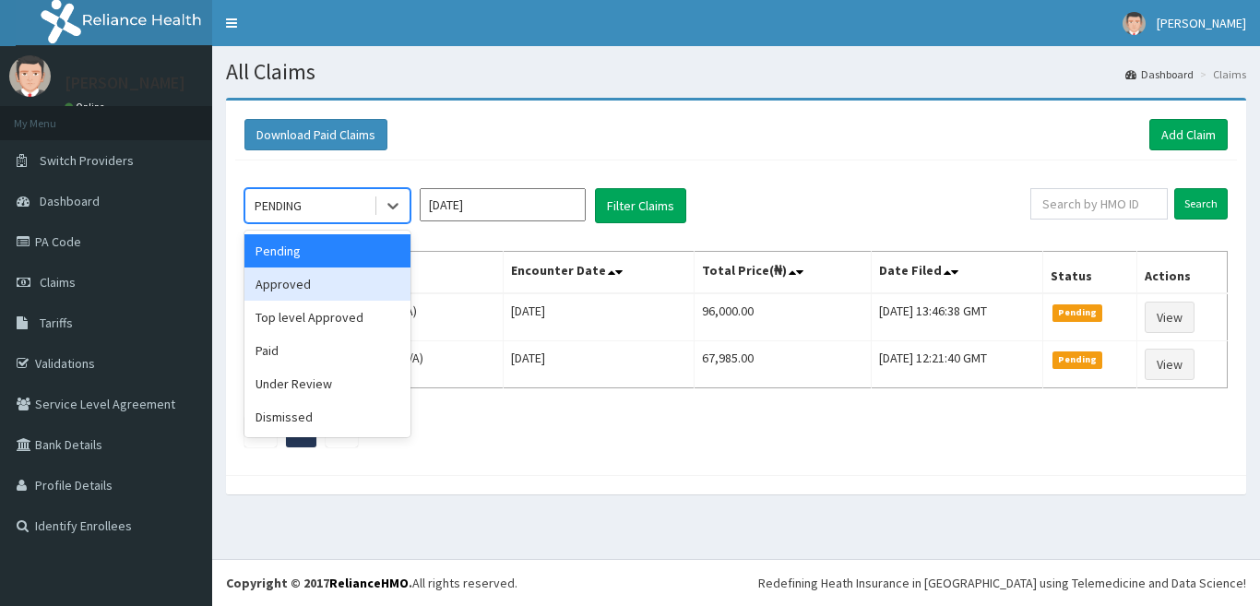
click at [371, 288] on div "Approved" at bounding box center [327, 283] width 166 height 33
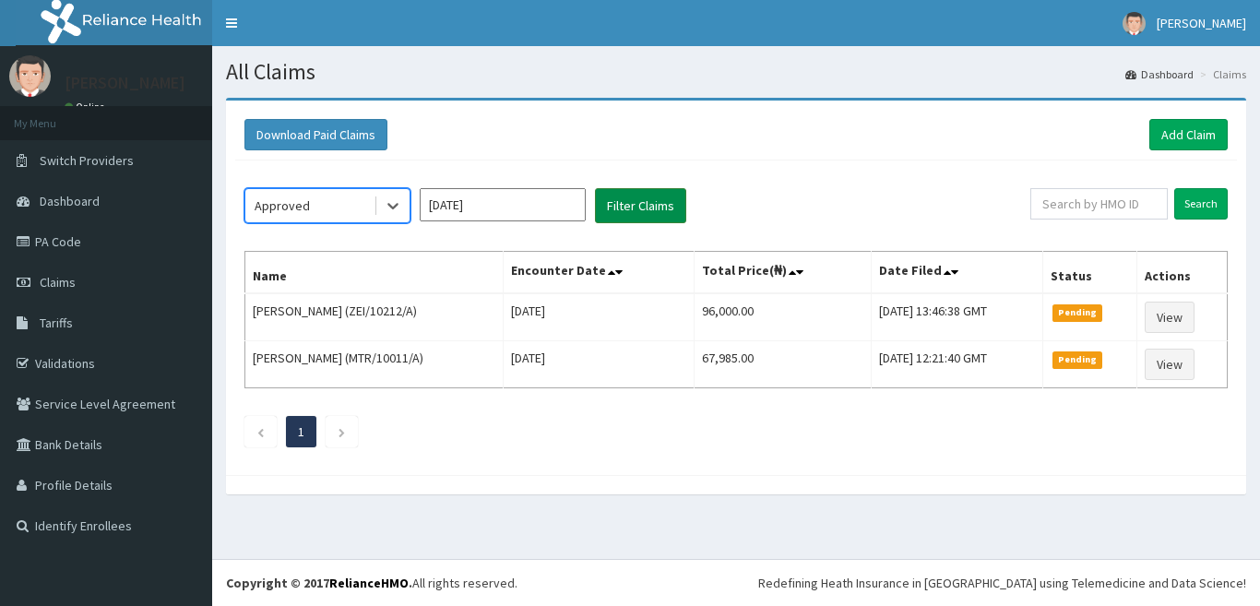
click at [626, 211] on button "Filter Claims" at bounding box center [640, 205] width 91 height 35
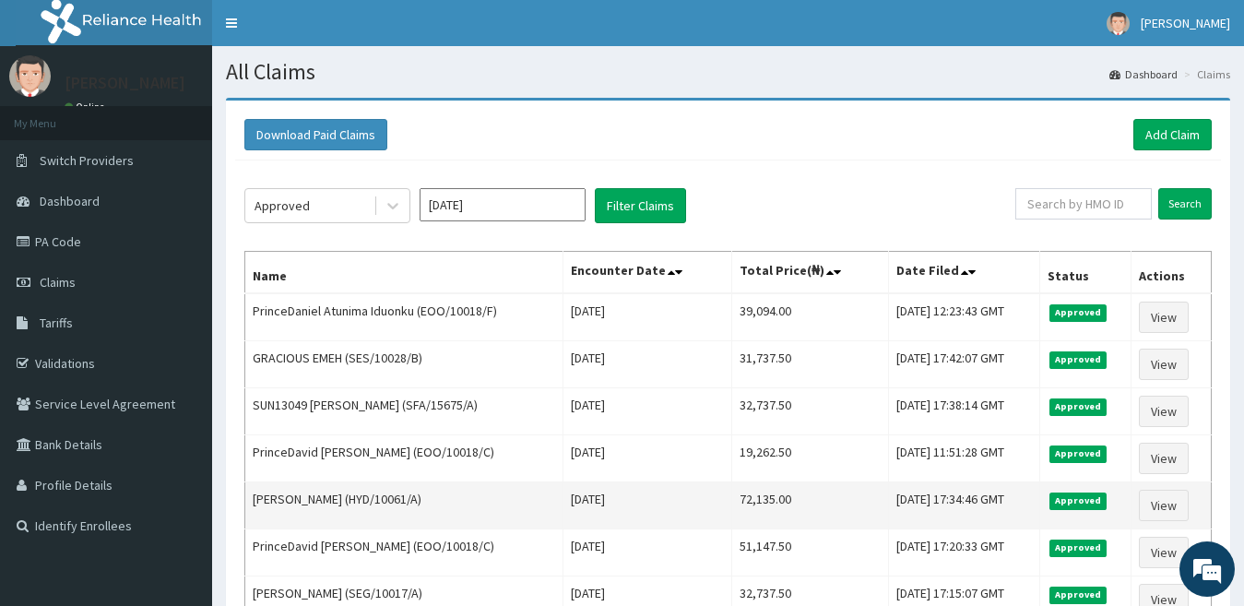
click at [386, 522] on div "R EL Toggle navigation [PERSON_NAME] [PERSON_NAME] - [EMAIL_ADDRESS][DOMAIN_NAM…" at bounding box center [622, 404] width 1244 height 809
